Goal: Navigation & Orientation: Understand site structure

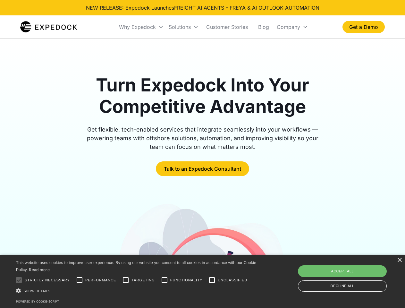
click at [141, 27] on div "Why Expedock" at bounding box center [137, 27] width 37 height 6
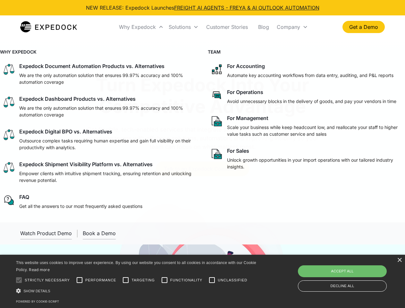
click at [183, 27] on div "Solutions" at bounding box center [180, 27] width 22 height 6
click at [292, 27] on div "Company" at bounding box center [288, 27] width 23 height 6
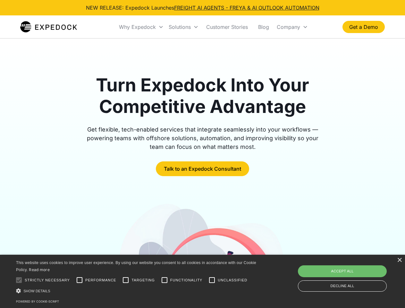
click at [19, 280] on div at bounding box center [18, 279] width 13 height 13
click at [79, 280] on input "Performance" at bounding box center [79, 279] width 13 height 13
checkbox input "true"
click at [126, 280] on input "Targeting" at bounding box center [125, 279] width 13 height 13
checkbox input "true"
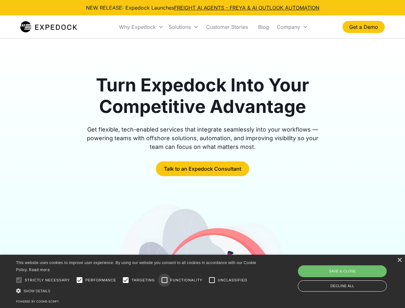
click at [164, 280] on input "Functionality" at bounding box center [164, 279] width 13 height 13
checkbox input "true"
click at [212, 280] on input "Unclassified" at bounding box center [211, 279] width 13 height 13
checkbox input "true"
click at [137, 290] on div "Show details Hide details" at bounding box center [137, 290] width 242 height 7
